Goal: Transaction & Acquisition: Purchase product/service

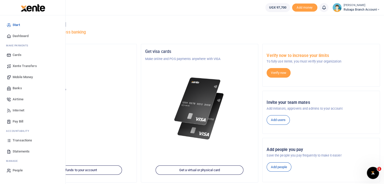
click at [26, 77] on span "Mobile Money" at bounding box center [23, 77] width 20 height 5
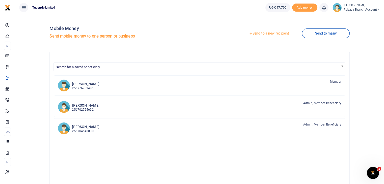
click at [265, 35] on link "Send to a new recipient" at bounding box center [269, 33] width 66 height 9
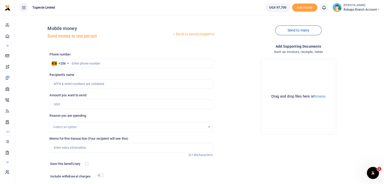
click at [210, 127] on div "Select an option" at bounding box center [131, 127] width 163 height 6
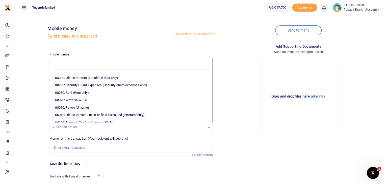
scroll to position [81, 0]
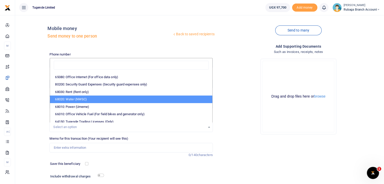
click at [257, 94] on div "Drop your files here Drag and drop files here or browse Powered by Uppy" at bounding box center [298, 97] width 163 height 84
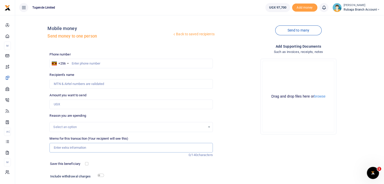
click at [76, 152] on input "Memo for this transaction (Your recipient will see this)" at bounding box center [130, 148] width 163 height 10
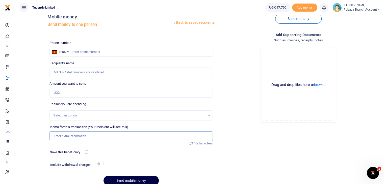
scroll to position [31, 0]
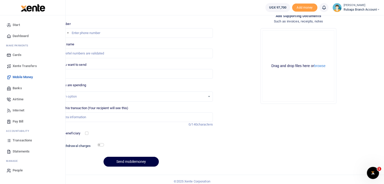
click at [22, 153] on span "Statements" at bounding box center [21, 151] width 17 height 5
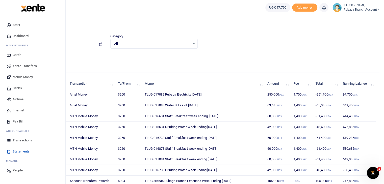
click at [27, 76] on span "Mobile Money" at bounding box center [23, 77] width 20 height 5
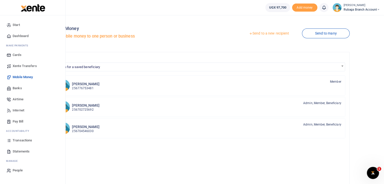
click at [27, 151] on span "Statements" at bounding box center [21, 151] width 17 height 5
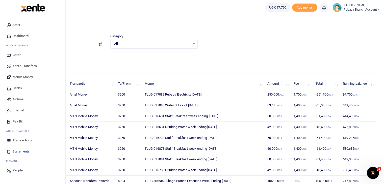
click at [20, 140] on span "Transactions" at bounding box center [22, 140] width 19 height 5
